Goal: Information Seeking & Learning: Learn about a topic

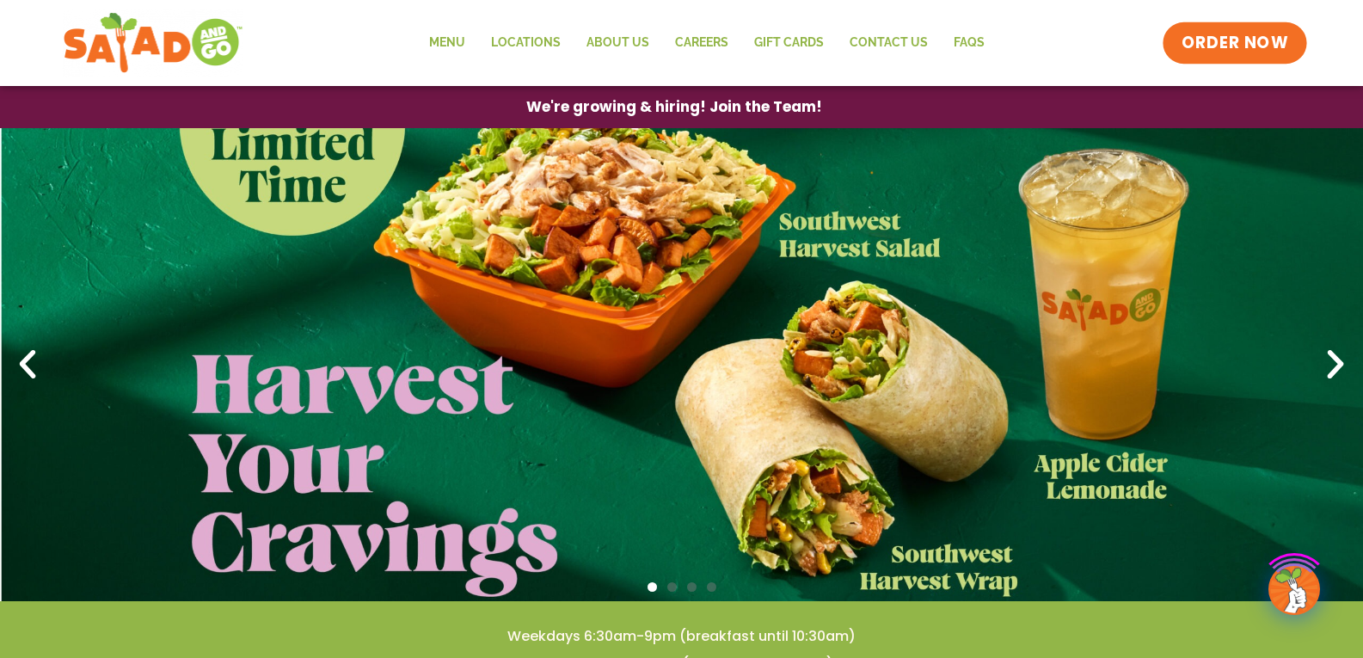
click at [1188, 46] on span "ORDER NOW" at bounding box center [1235, 43] width 107 height 22
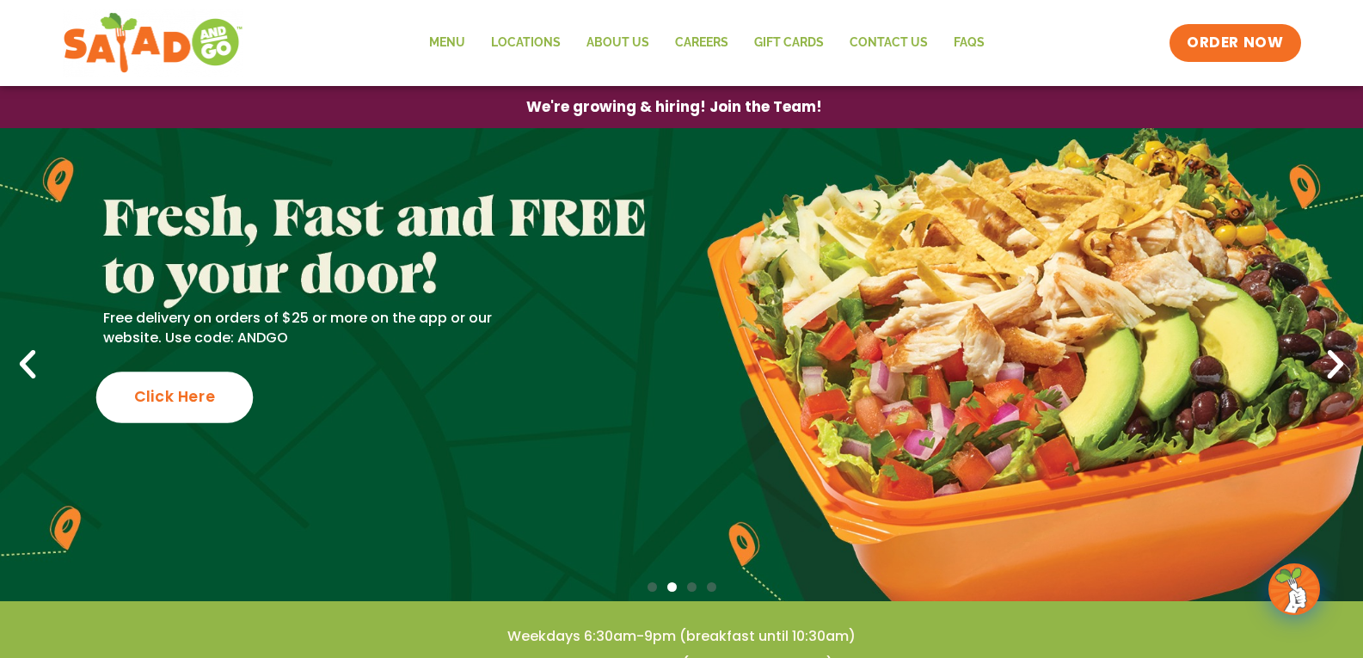
click at [211, 393] on div "Click Here" at bounding box center [174, 397] width 157 height 51
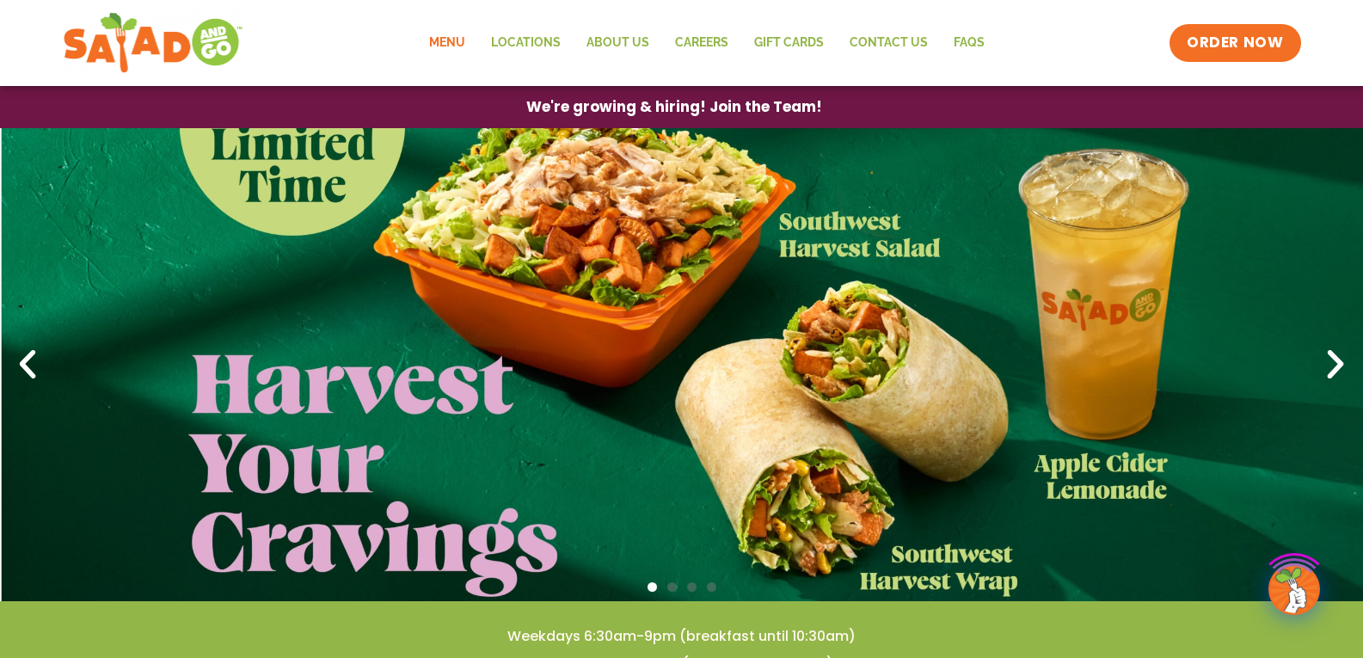
click at [444, 43] on link "Menu" at bounding box center [447, 43] width 62 height 40
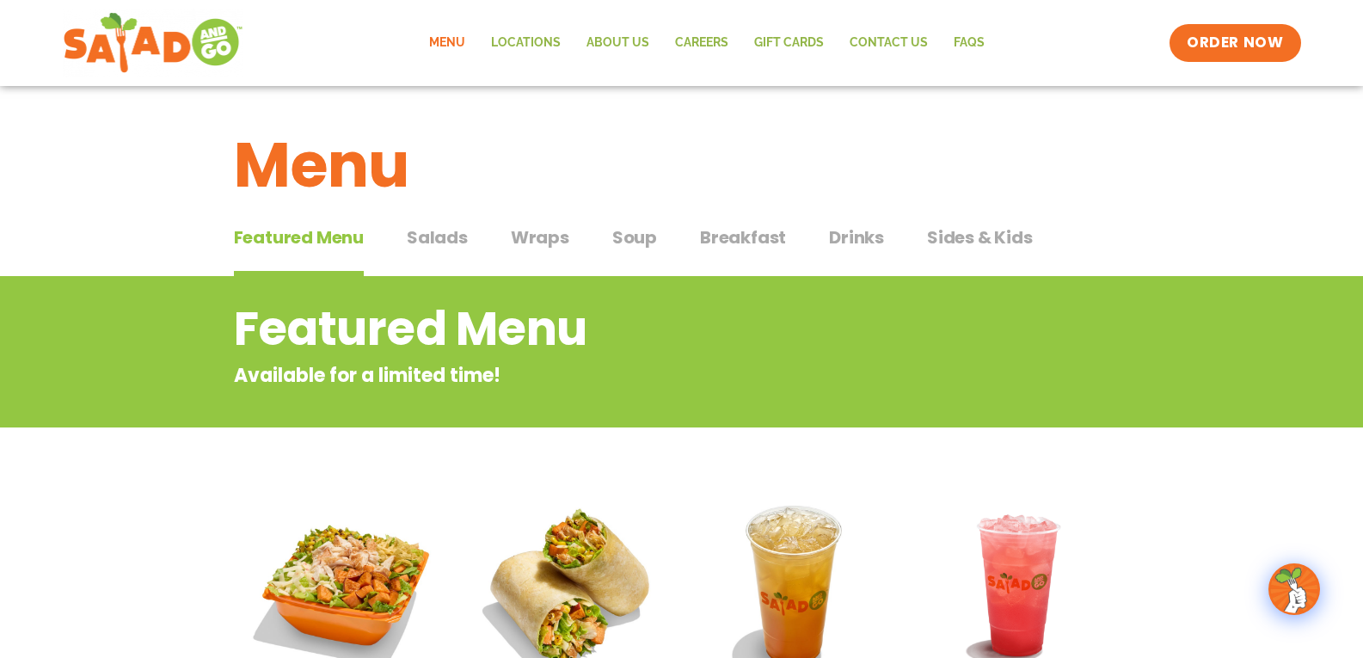
click at [751, 236] on span "Breakfast" at bounding box center [743, 238] width 86 height 26
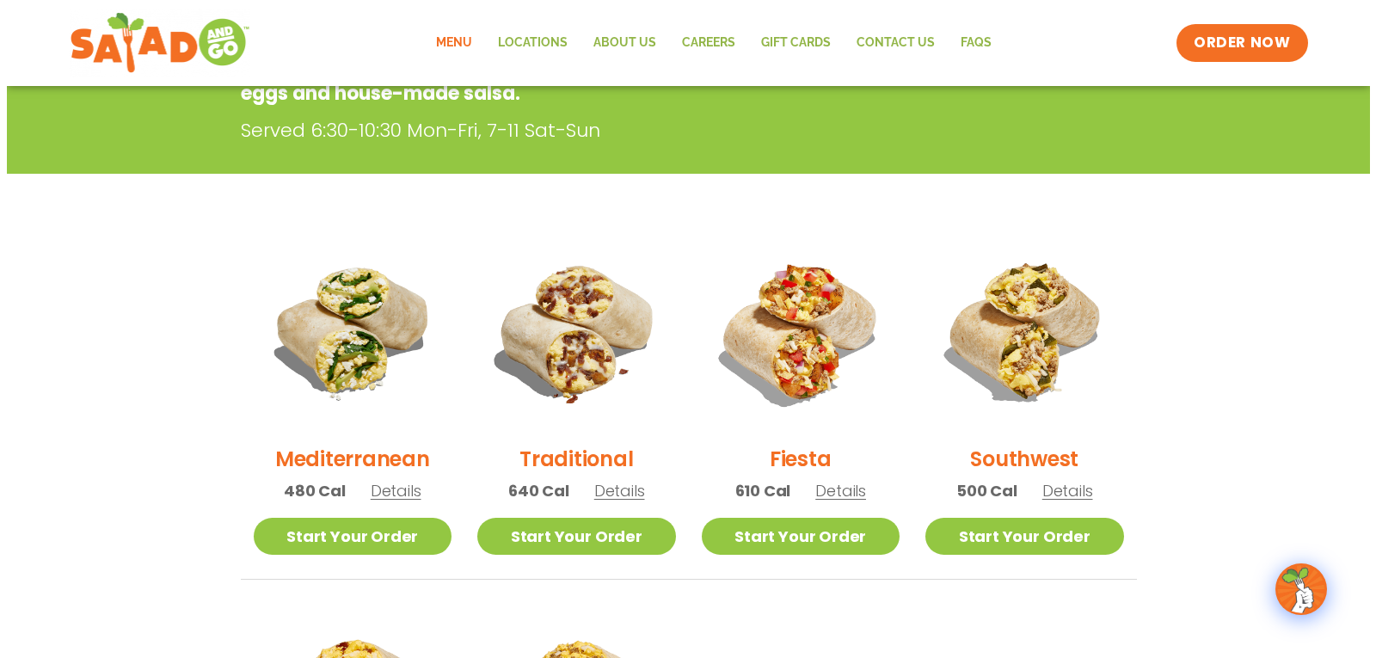
scroll to position [344, 0]
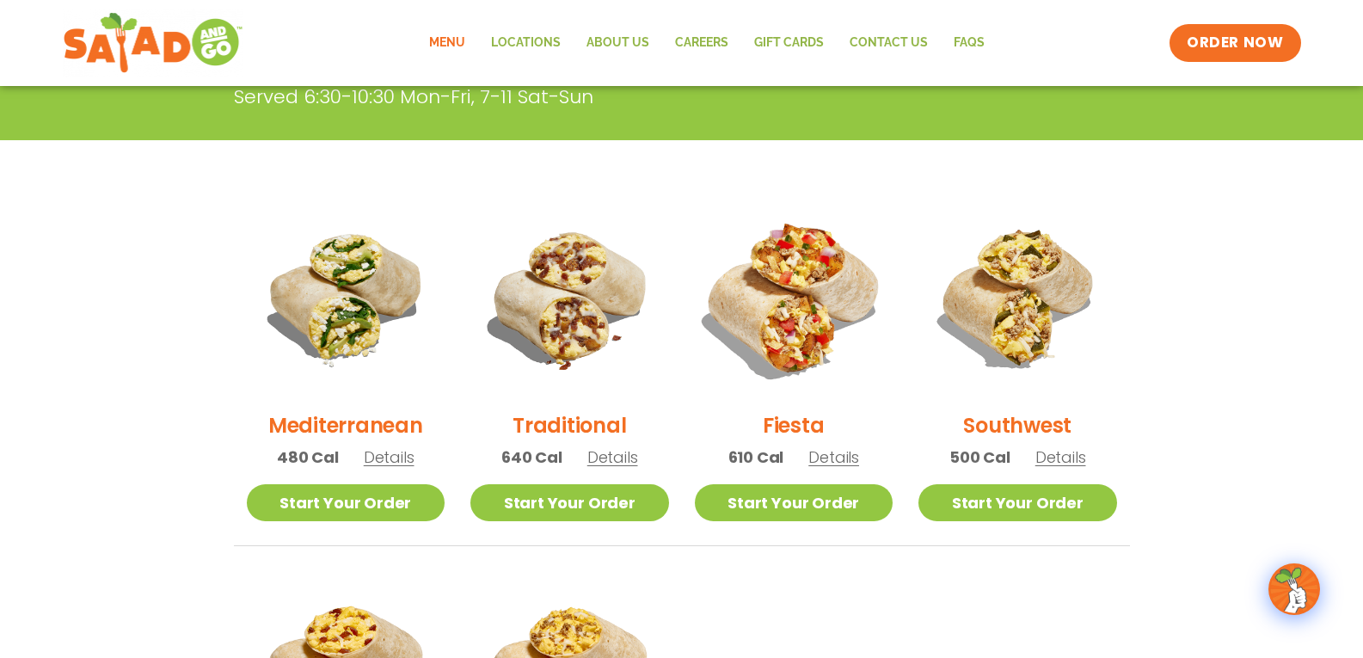
click at [801, 355] on img at bounding box center [793, 298] width 233 height 233
